Goal: Task Accomplishment & Management: Complete application form

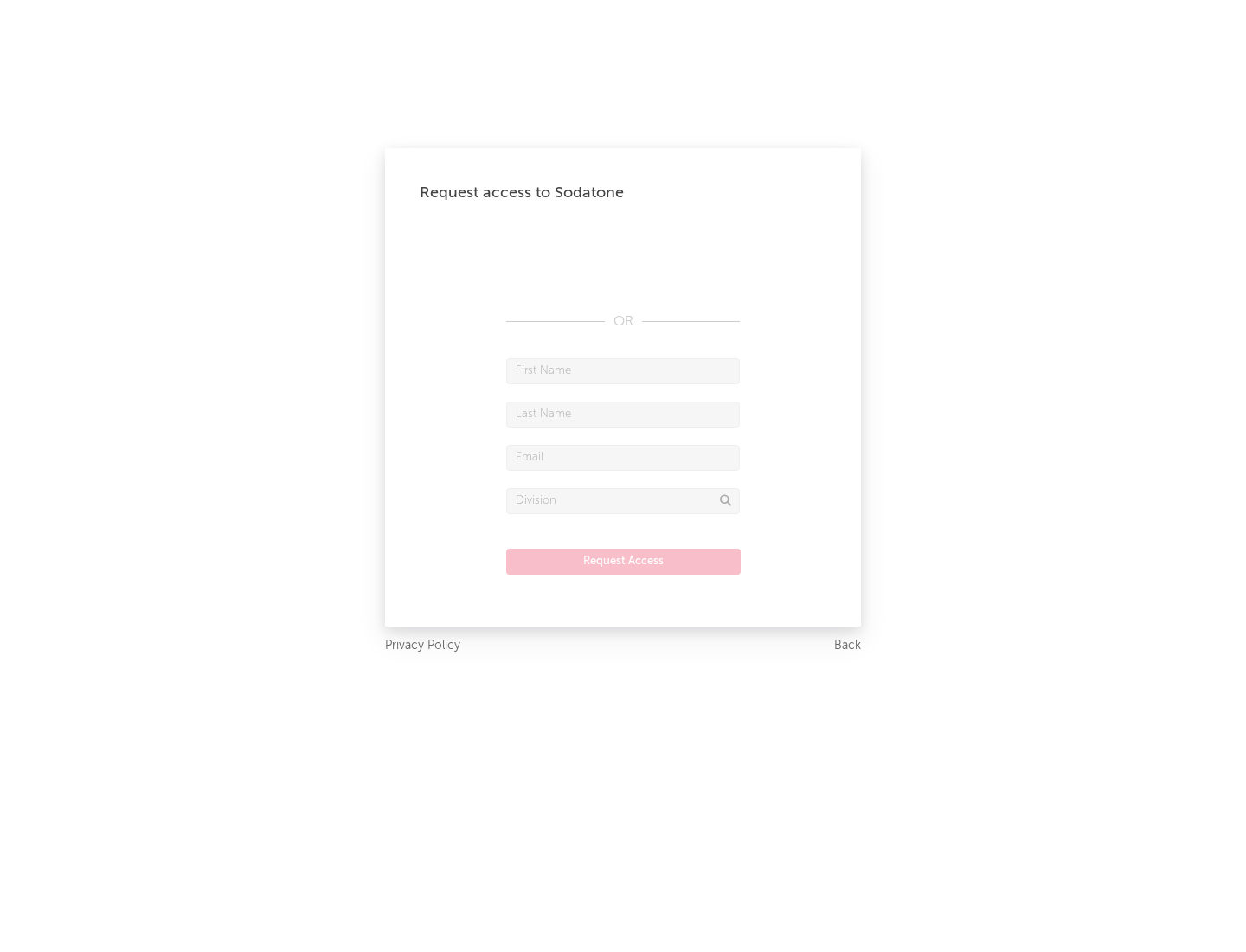
click at [623, 370] on input "text" at bounding box center [623, 371] width 234 height 26
type input "[PERSON_NAME]"
click at [623, 413] on input "text" at bounding box center [623, 414] width 234 height 26
type input "[PERSON_NAME]"
click at [623, 457] on input "text" at bounding box center [623, 458] width 234 height 26
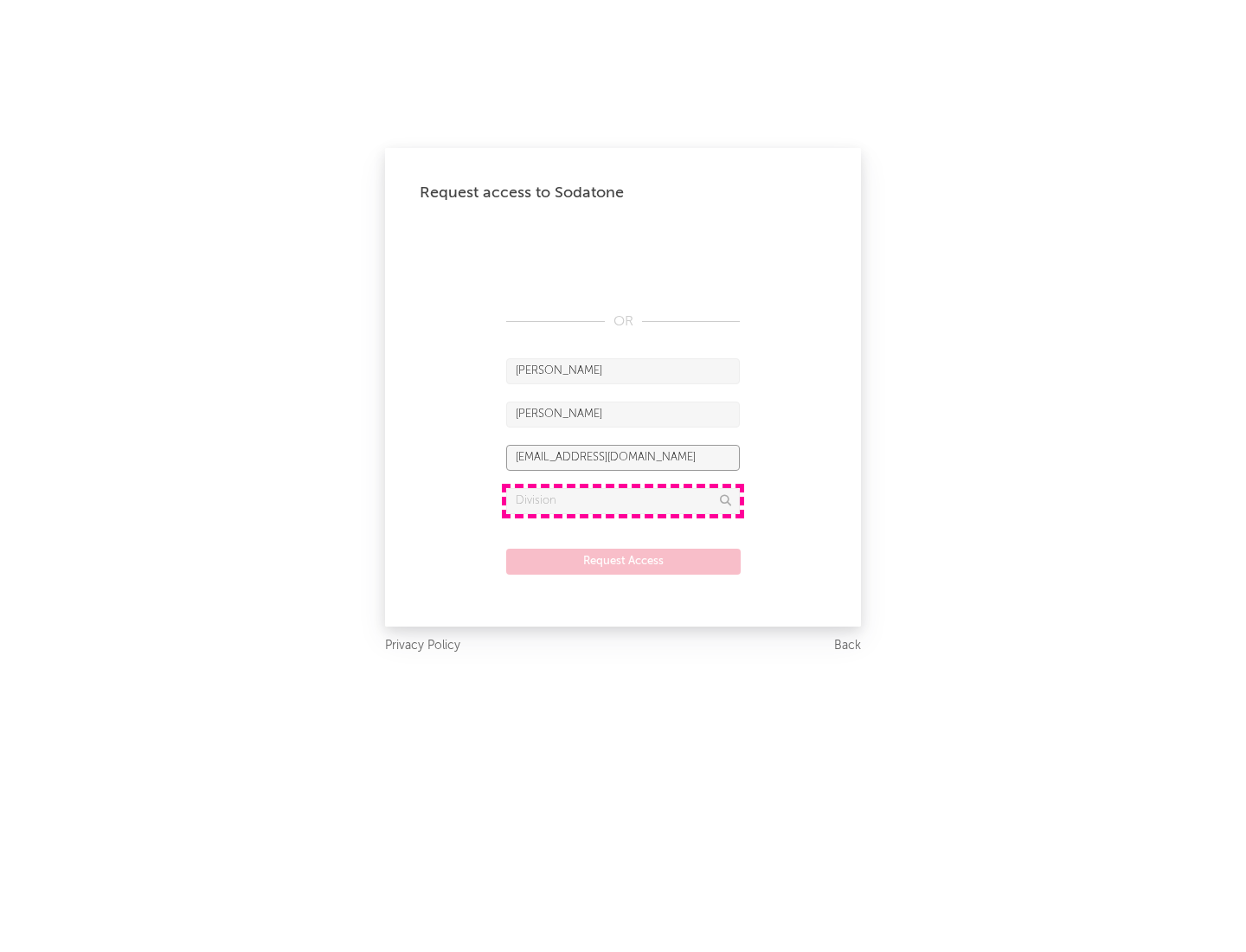
type input "[EMAIL_ADDRESS][DOMAIN_NAME]"
click at [623, 500] on input "text" at bounding box center [623, 501] width 234 height 26
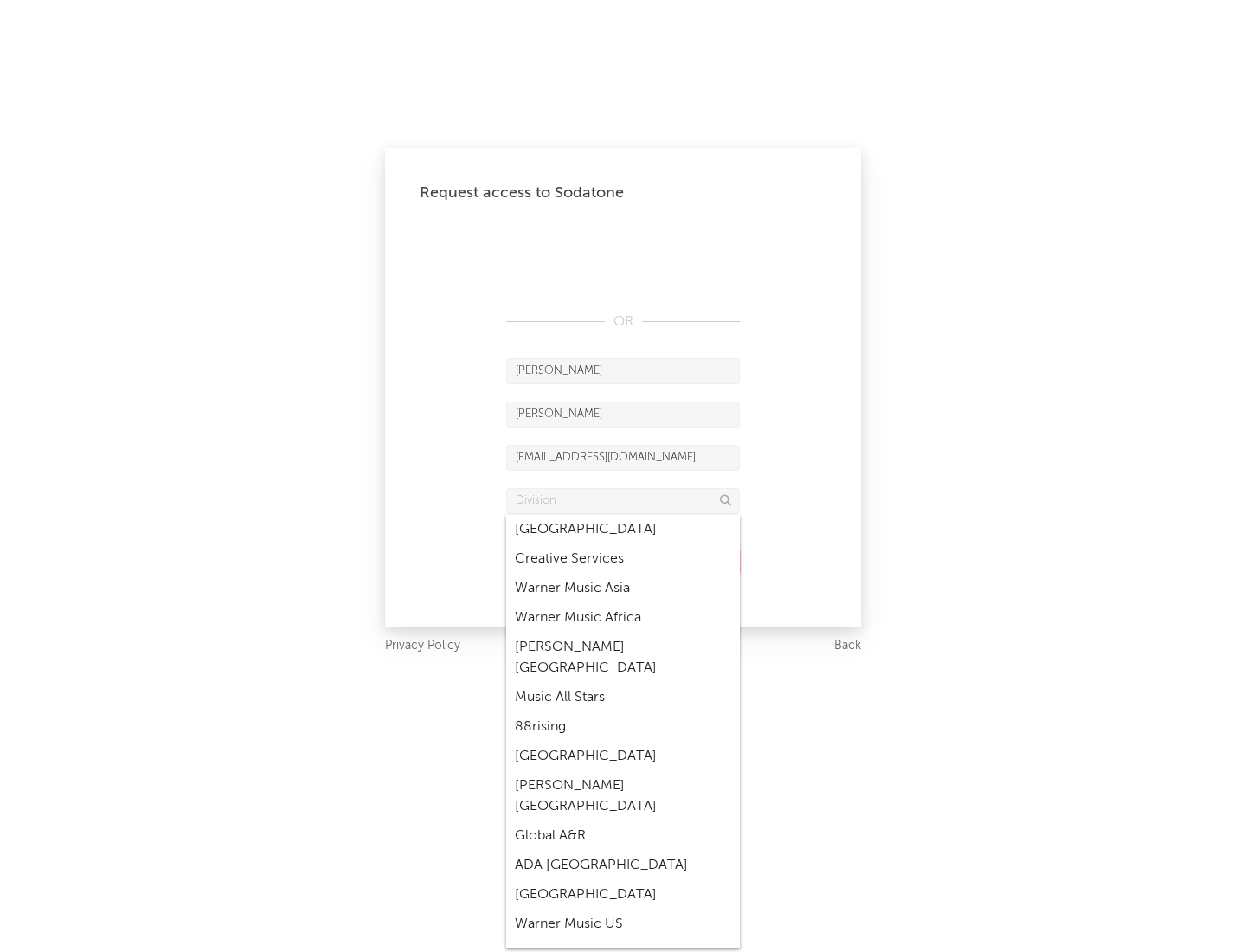
click at [623, 683] on div "Music All Stars" at bounding box center [623, 697] width 234 height 29
type input "Music All Stars"
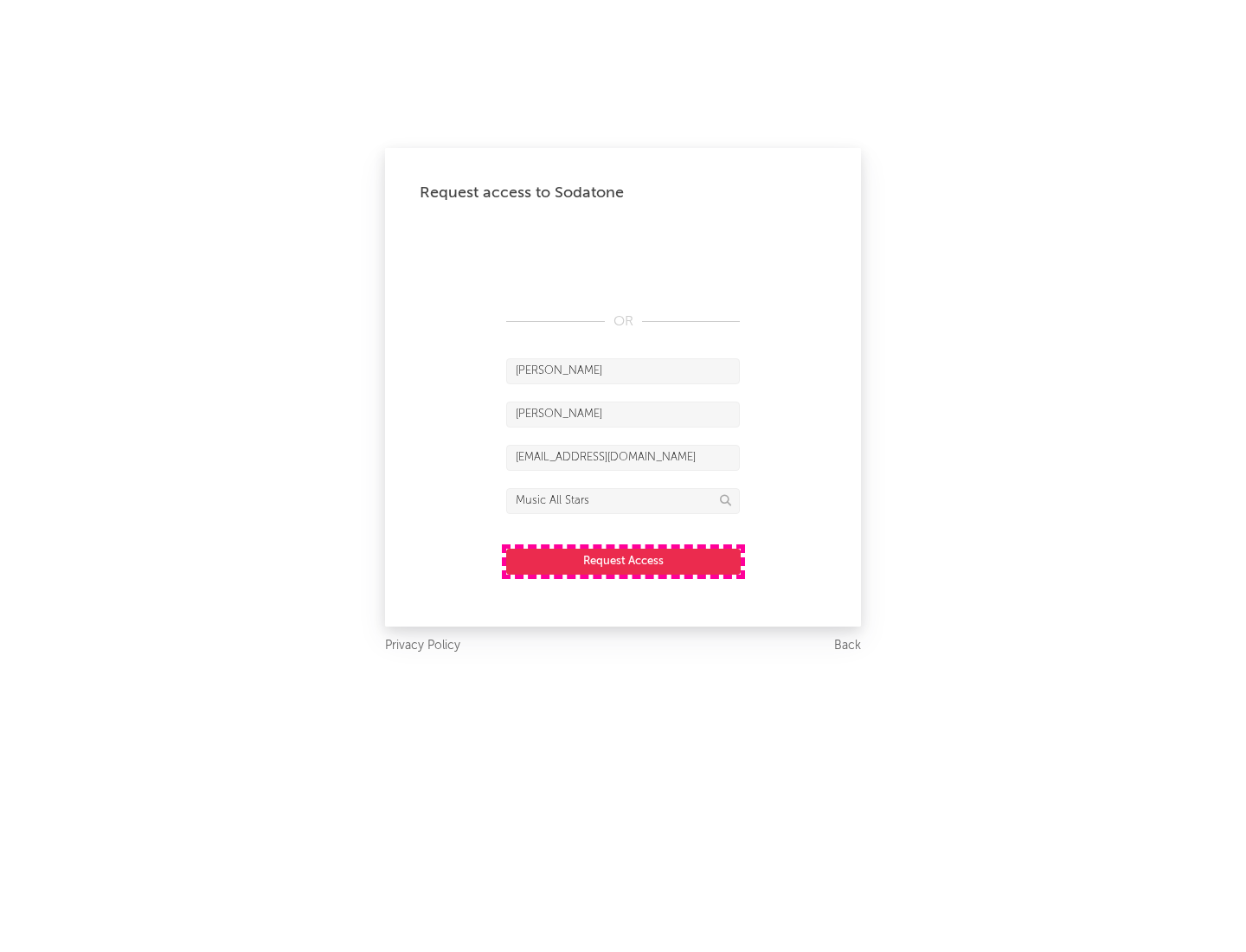
click at [623, 561] on button "Request Access" at bounding box center [623, 562] width 235 height 26
